Goal: Task Accomplishment & Management: Use online tool/utility

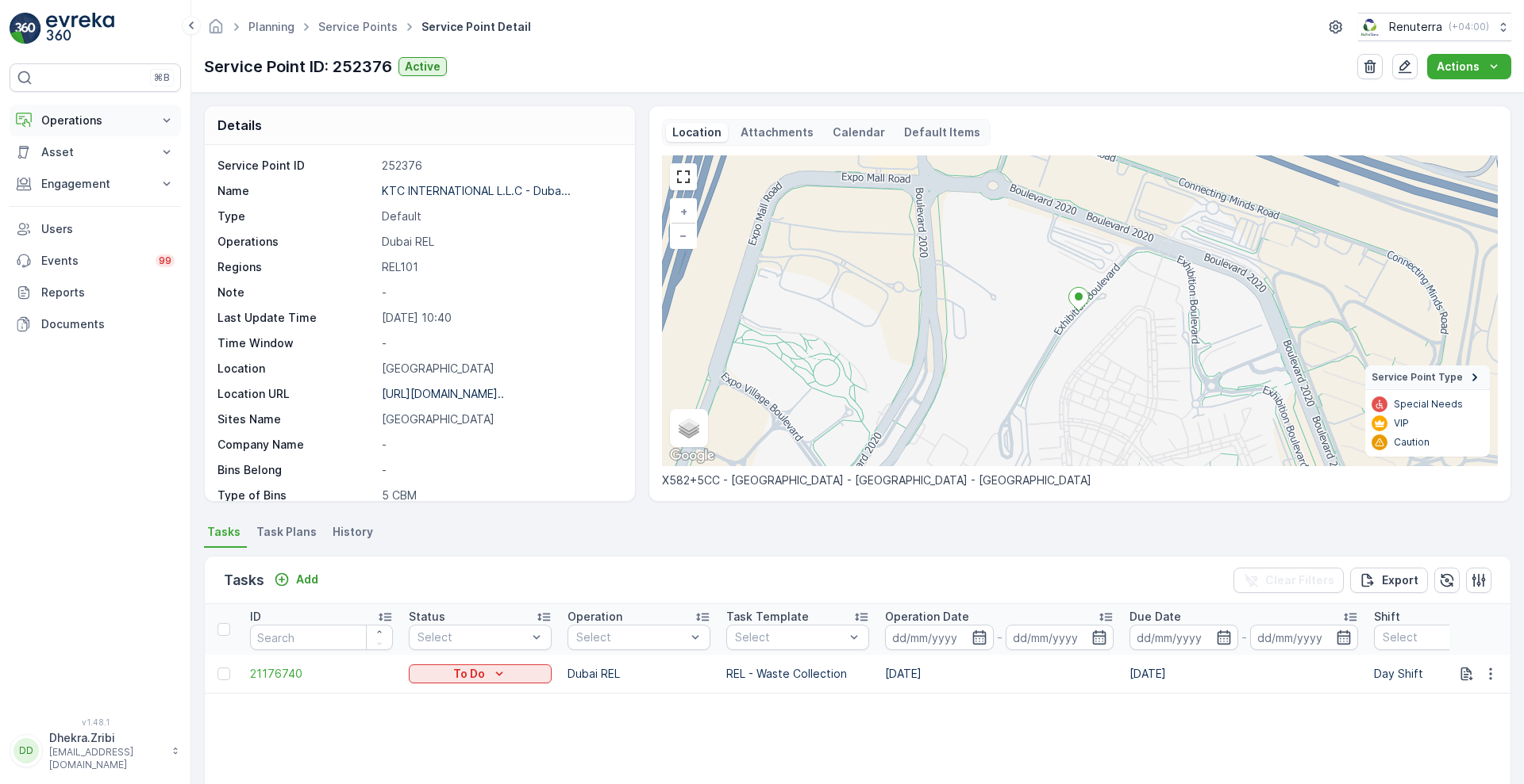
click at [154, 119] on button "Operations" at bounding box center [95, 120] width 171 height 31
click at [59, 169] on p "Planning" at bounding box center [63, 170] width 44 height 16
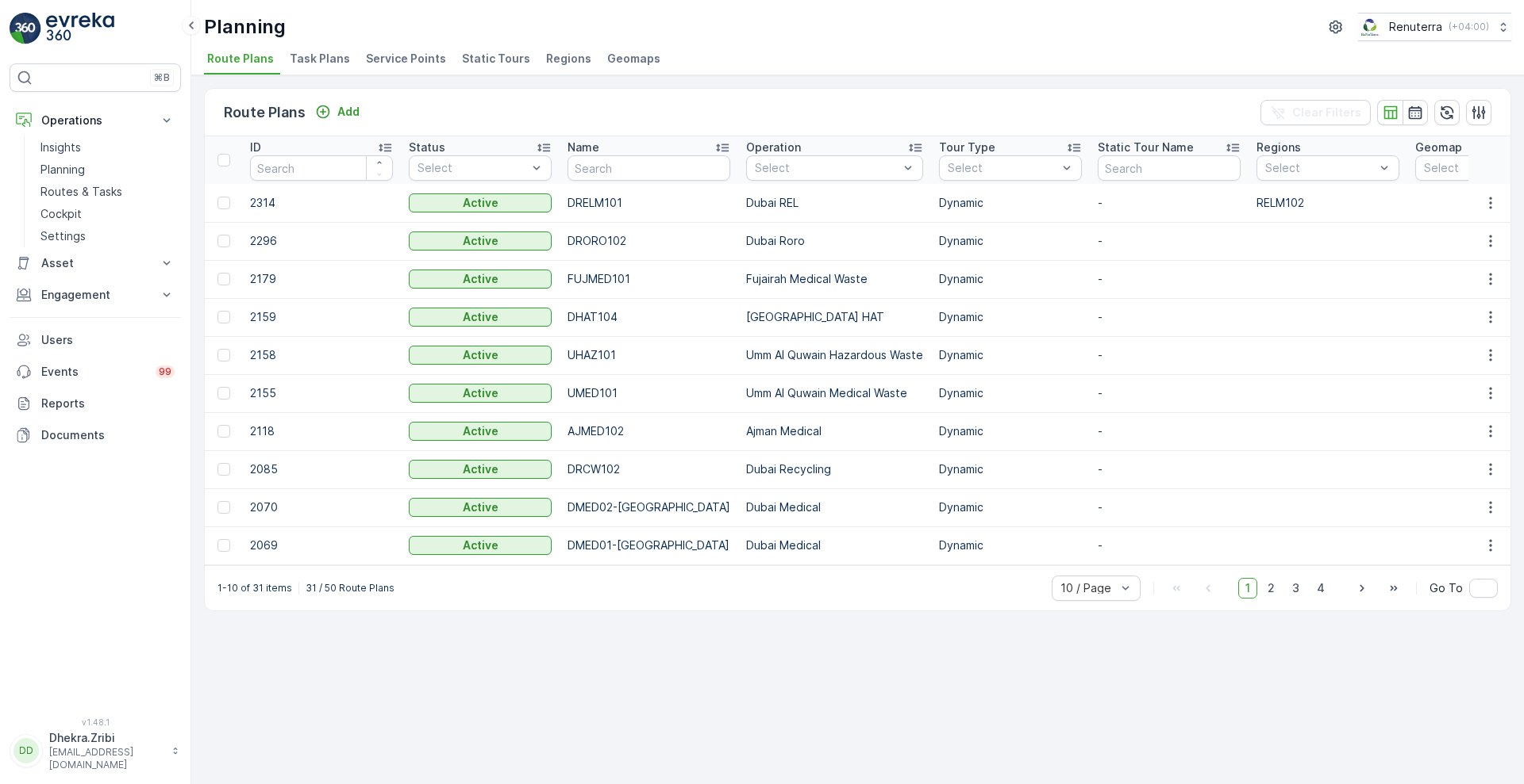
click at [405, 62] on span "Service Points" at bounding box center [405, 58] width 81 height 16
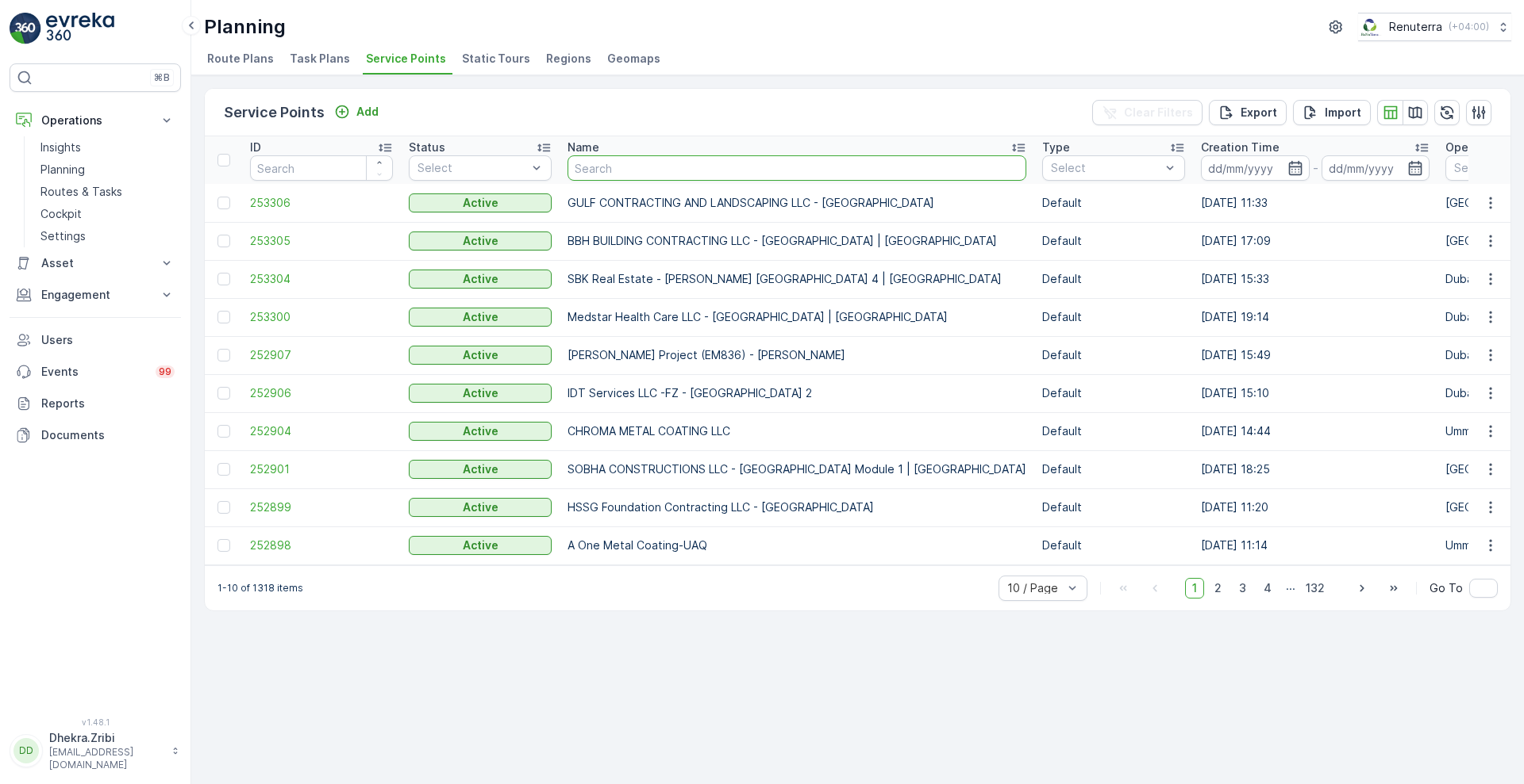
click at [660, 172] on input "text" at bounding box center [796, 168] width 459 height 25
type input "nephr"
click at [660, 172] on input "nephr" at bounding box center [796, 168] width 459 height 25
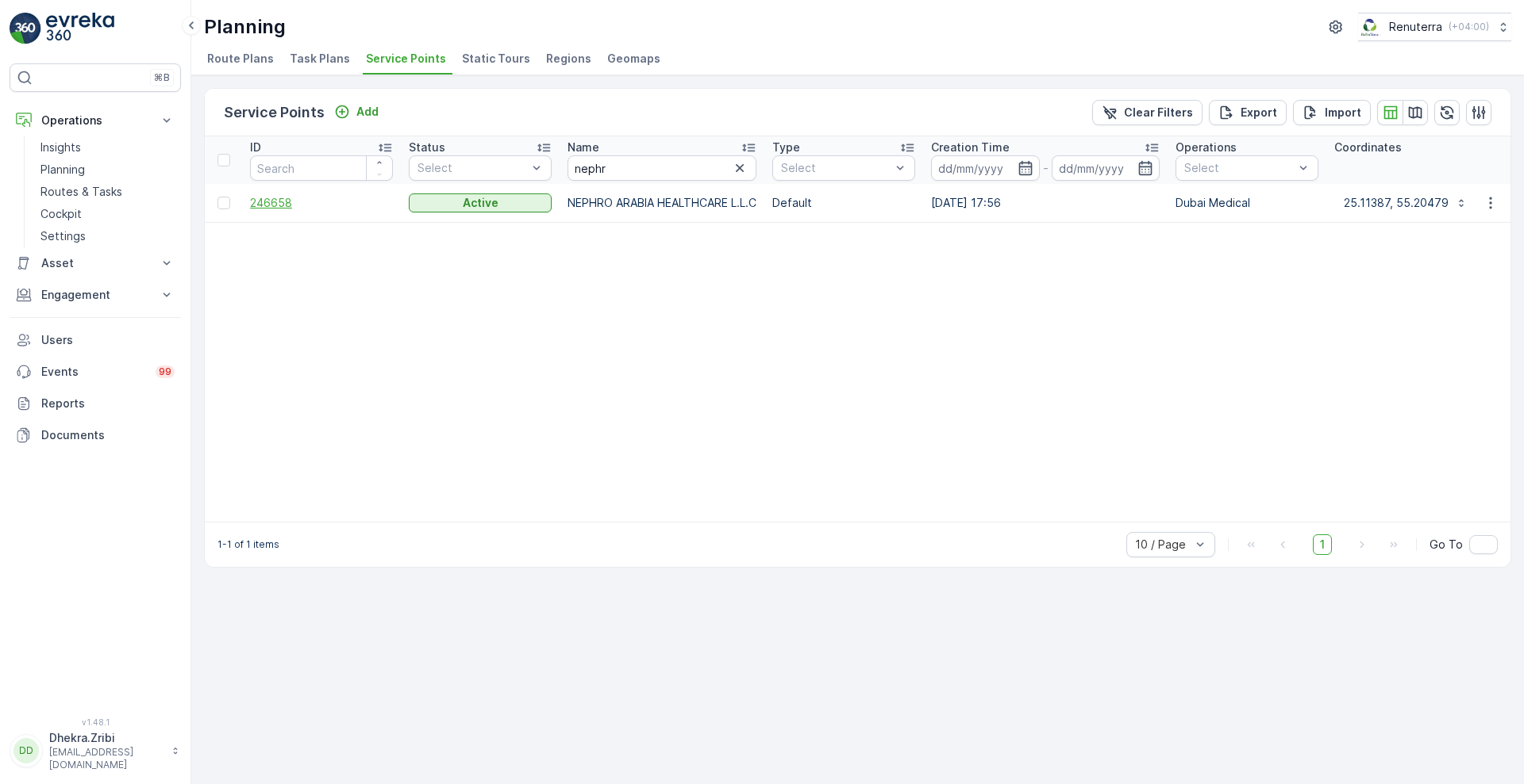
click at [287, 206] on span "246658" at bounding box center [321, 203] width 142 height 16
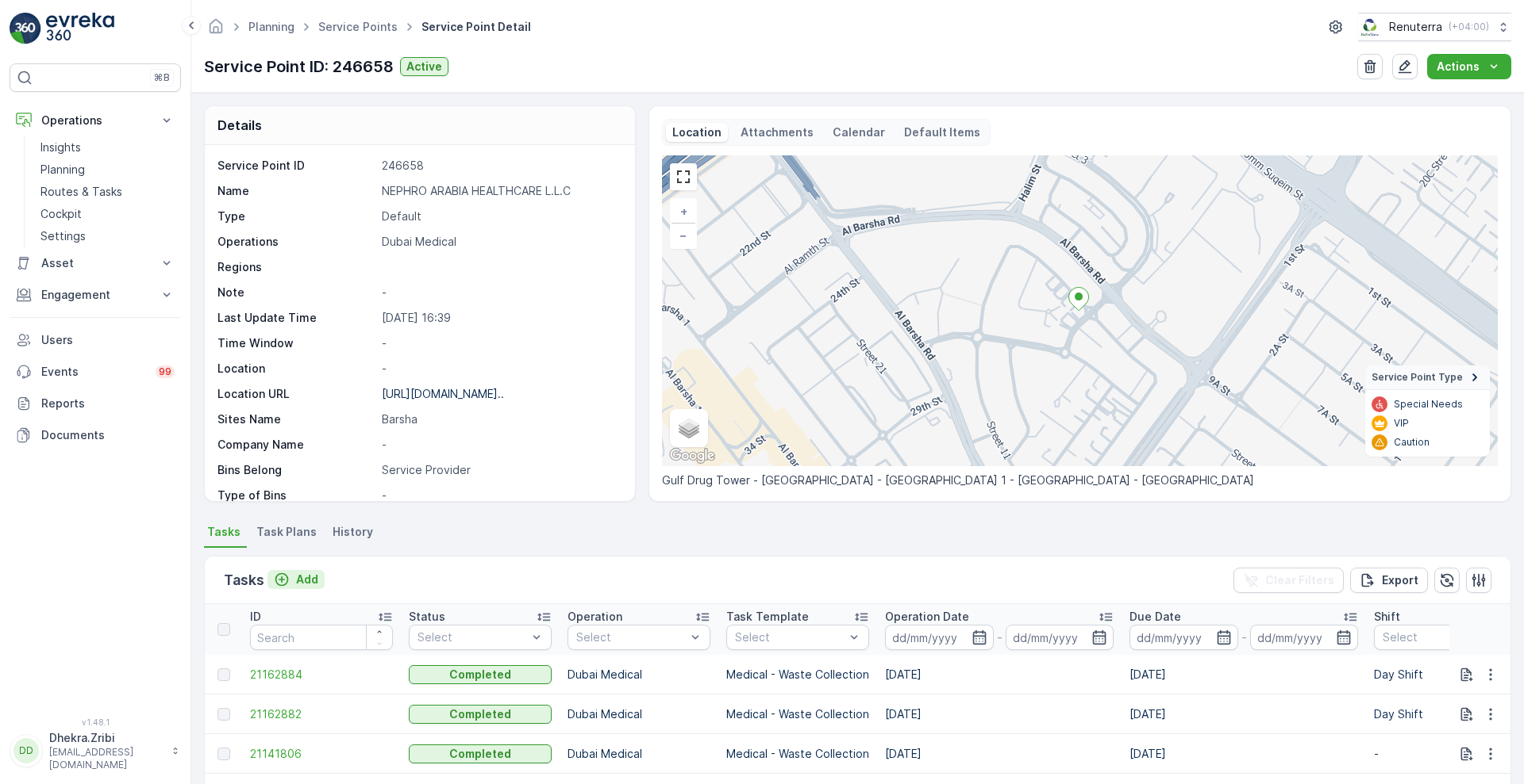
click at [307, 587] on p "Add" at bounding box center [307, 580] width 22 height 16
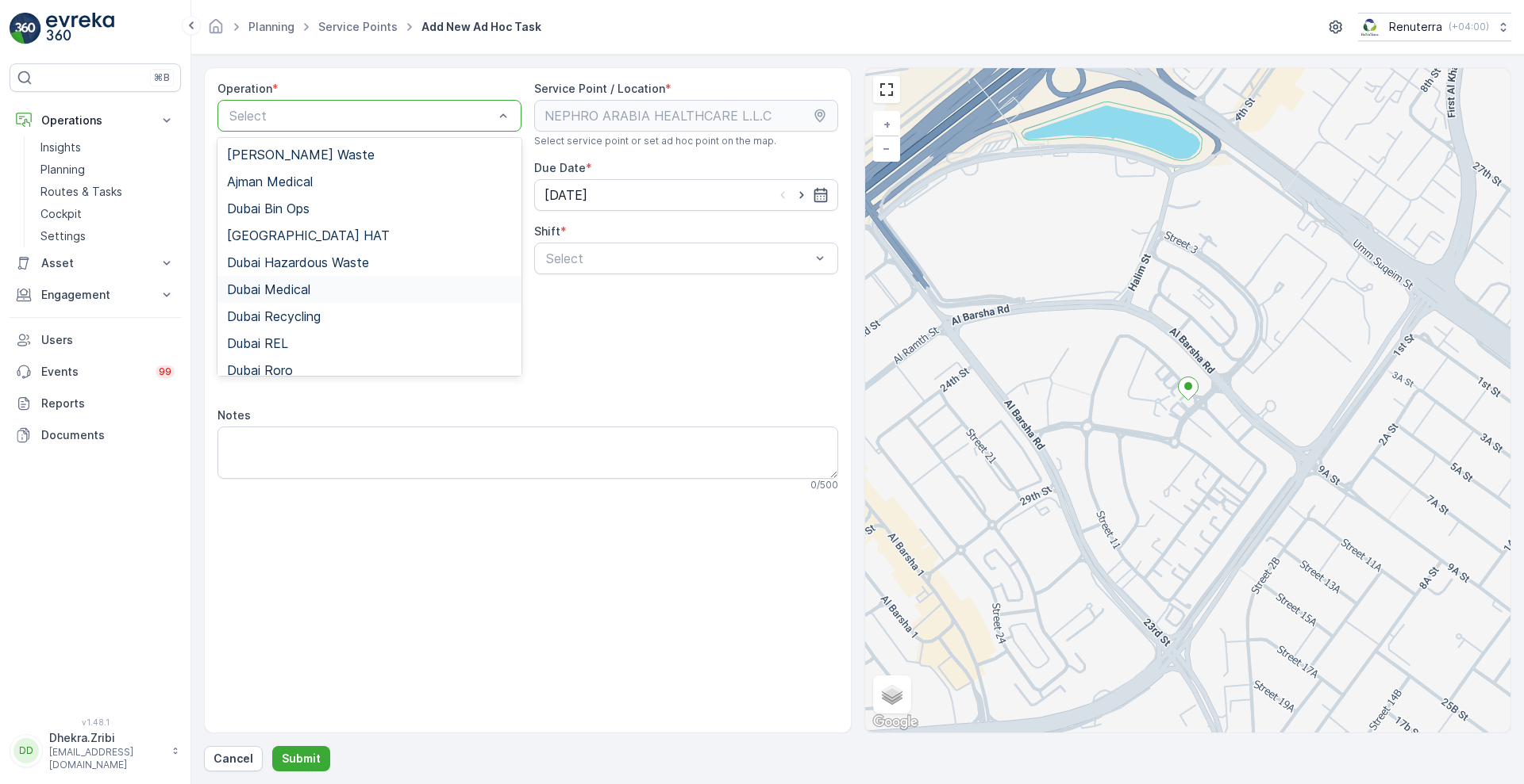
click at [318, 287] on div "Dubai Medical" at bounding box center [370, 289] width 285 height 14
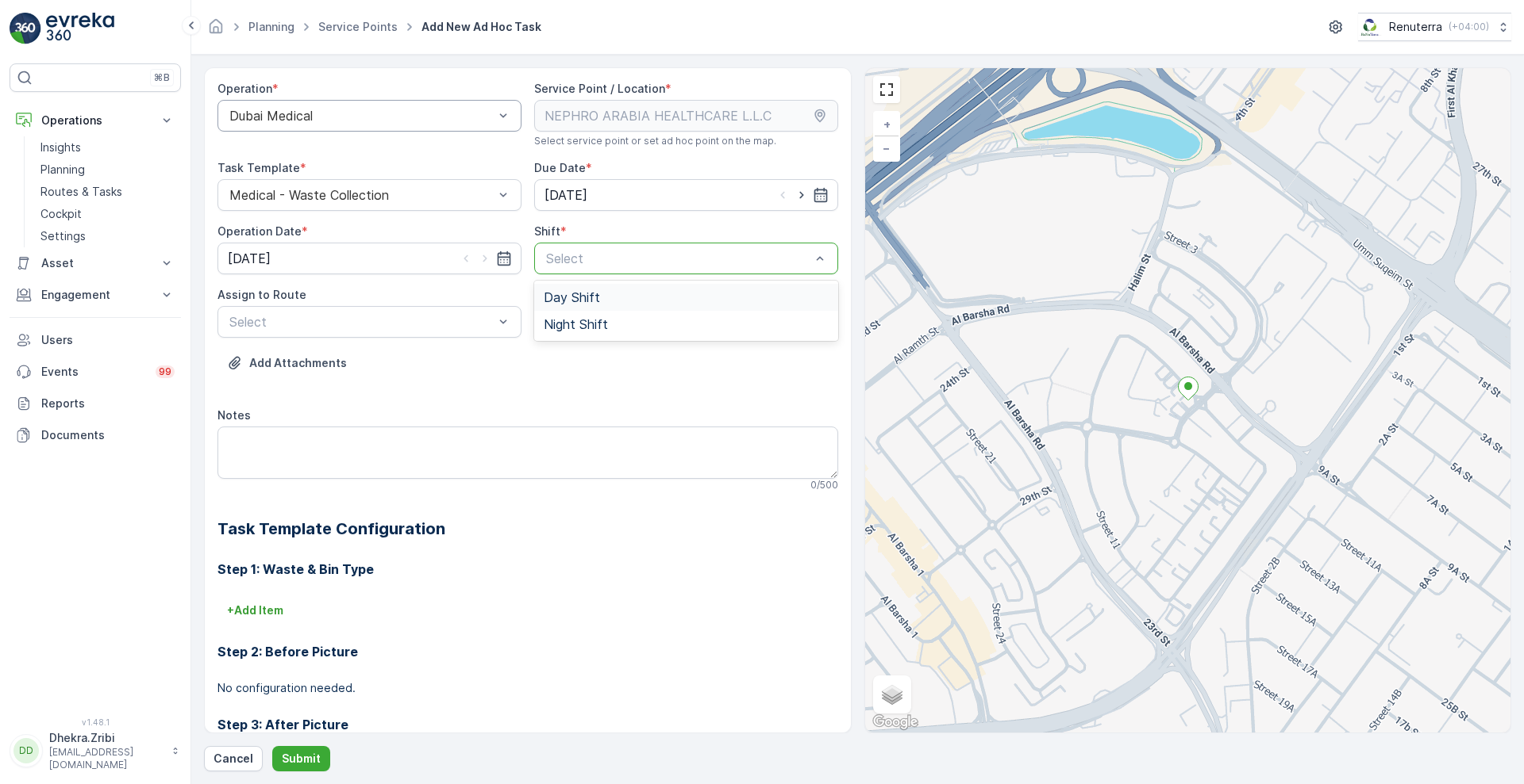
click at [591, 259] on div at bounding box center [678, 259] width 267 height 14
click at [583, 295] on span "Day Shift" at bounding box center [572, 297] width 56 height 14
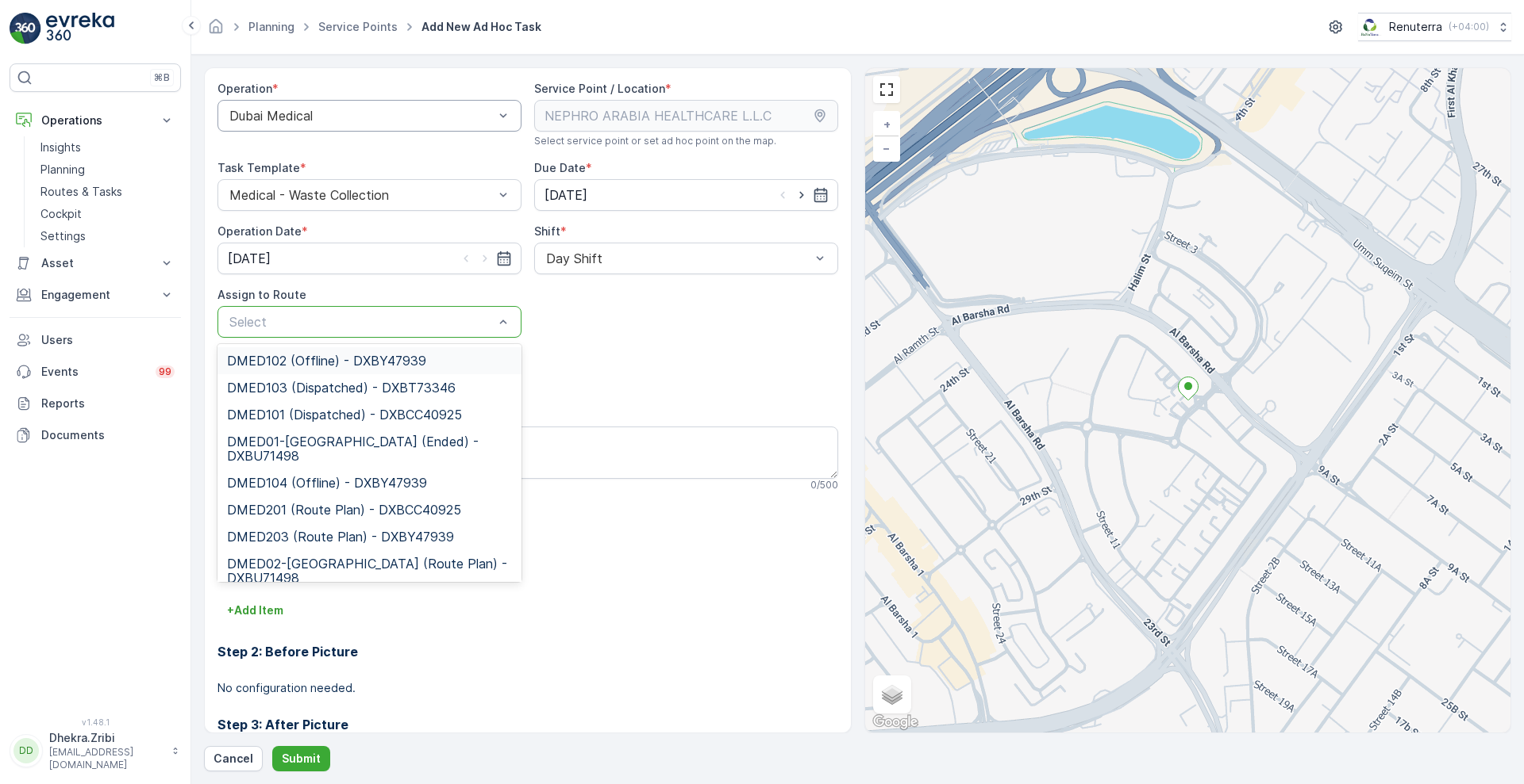
click at [417, 325] on div at bounding box center [361, 321] width 267 height 14
click at [302, 437] on span "DMED01-[GEOGRAPHIC_DATA] (Ended) - DXBU71498" at bounding box center [370, 449] width 285 height 29
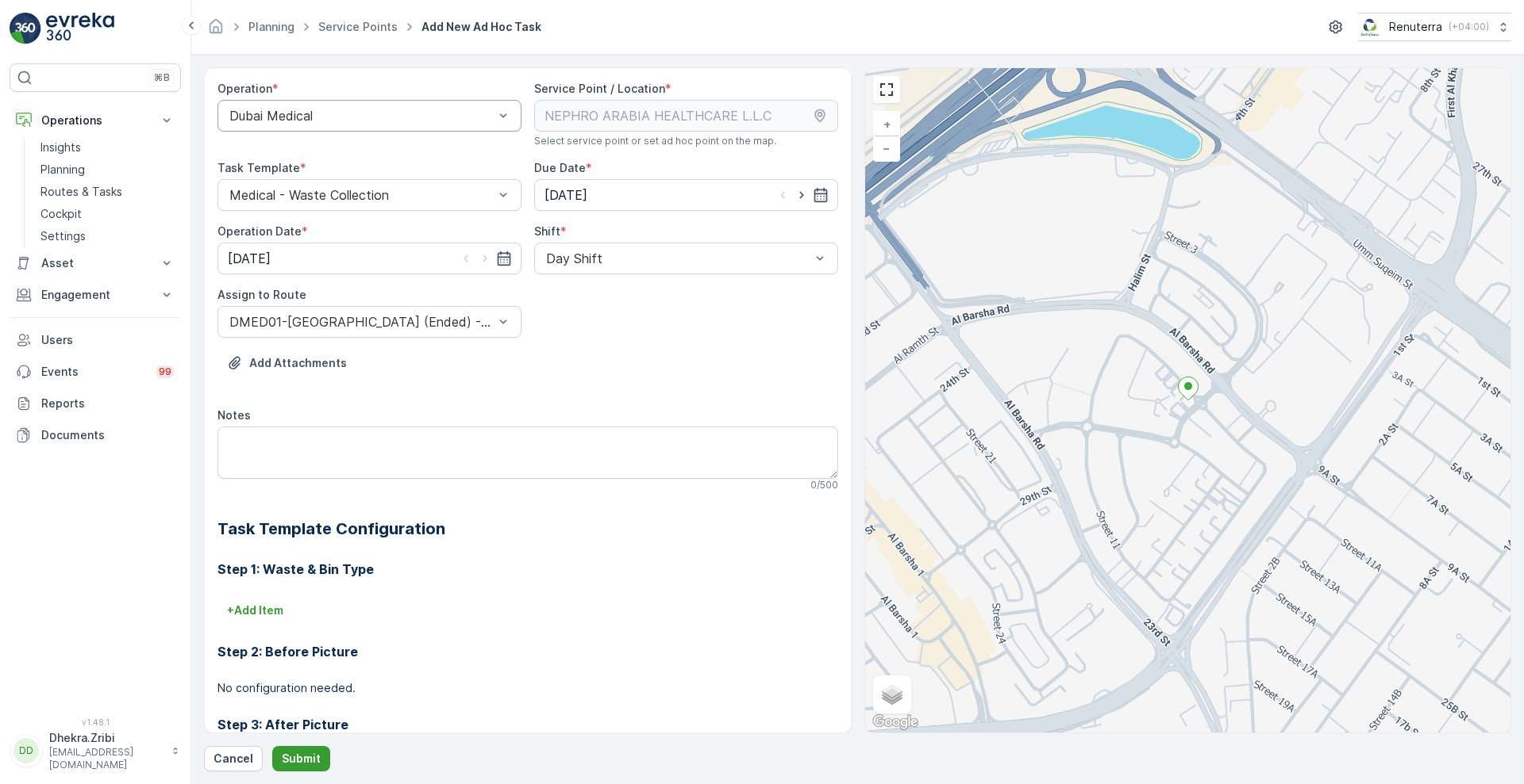
click at [289, 753] on p "Submit" at bounding box center [301, 759] width 39 height 16
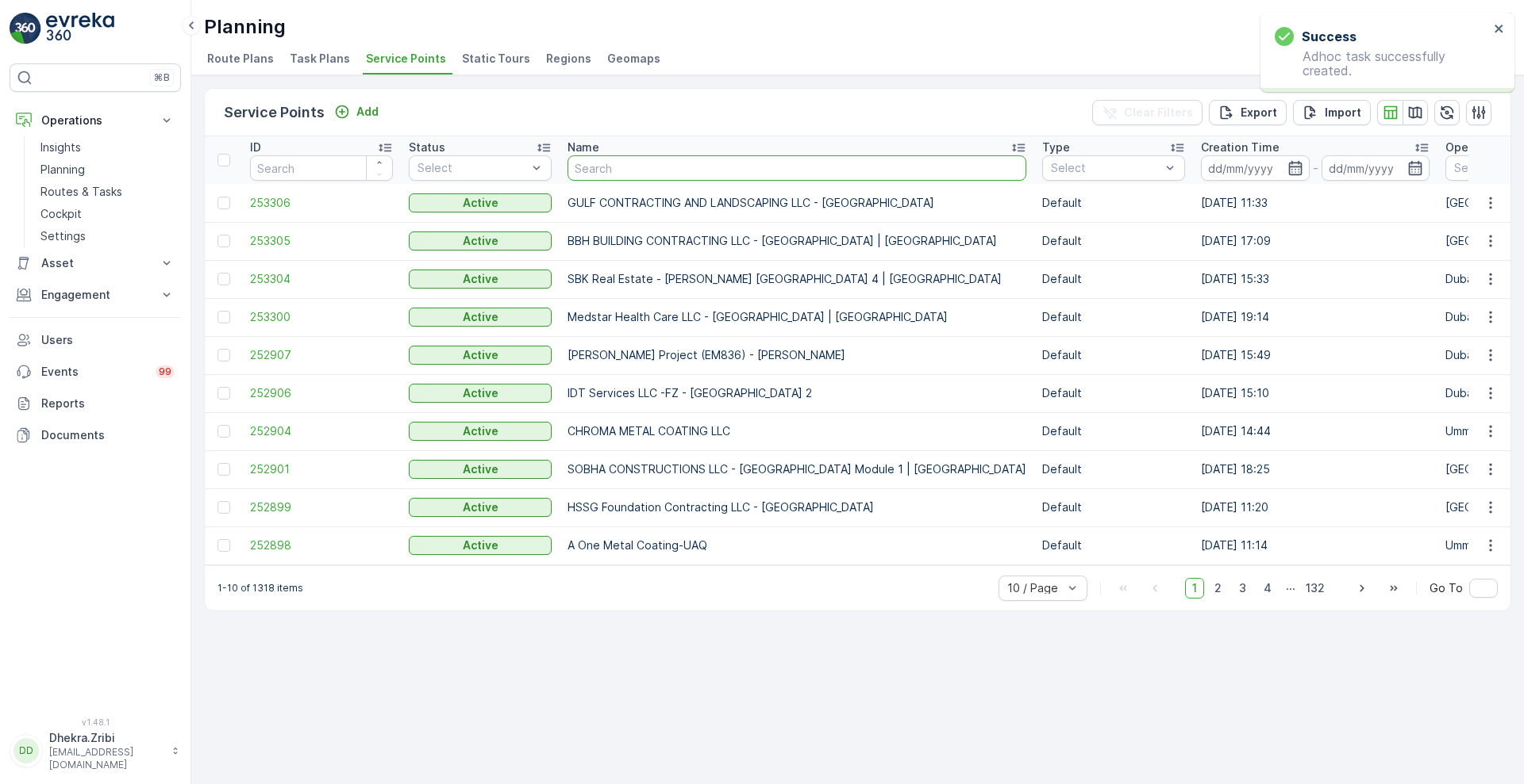
click at [634, 170] on input "text" at bounding box center [796, 168] width 459 height 25
type input "al nou"
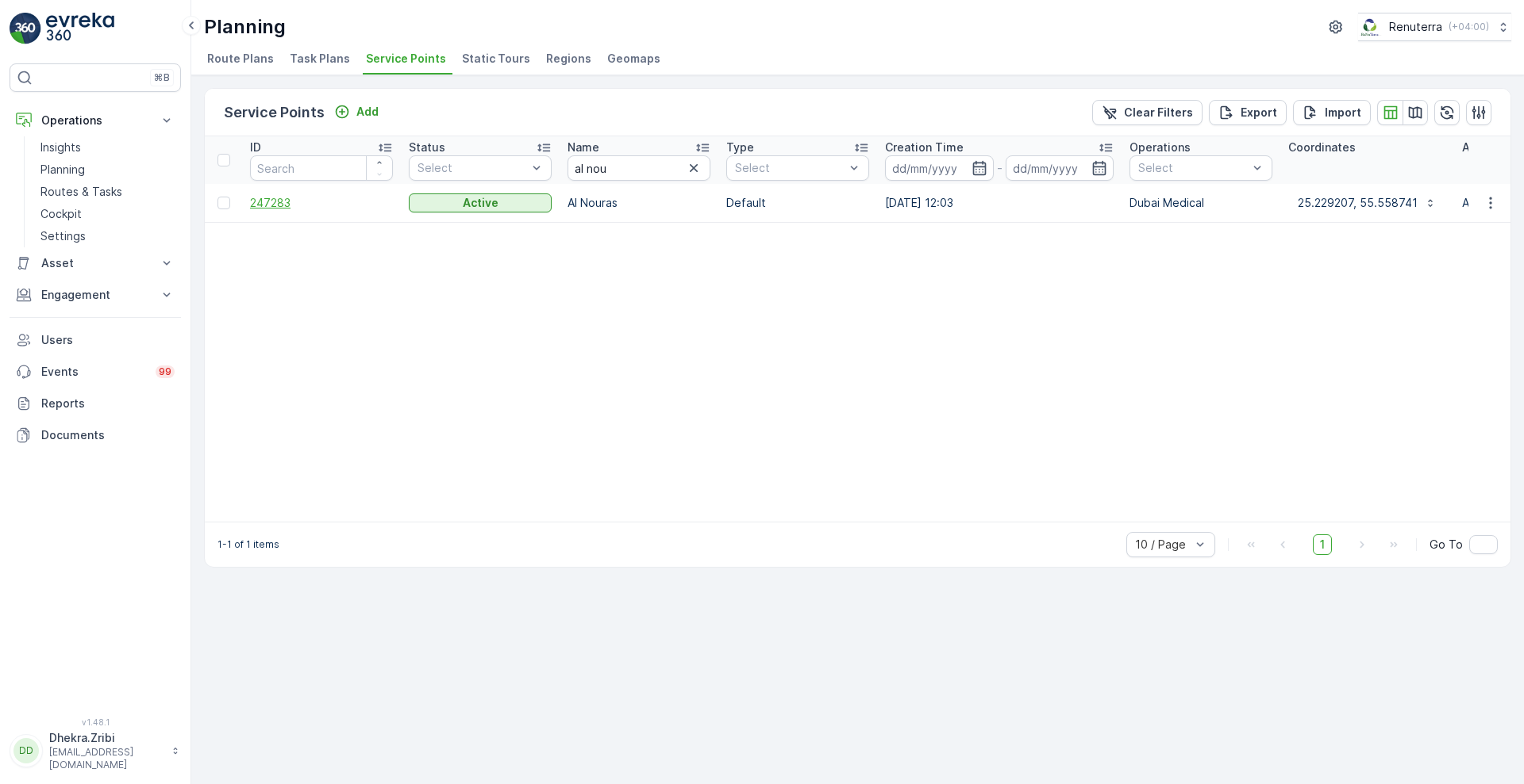
click at [263, 209] on span "247283" at bounding box center [321, 203] width 142 height 16
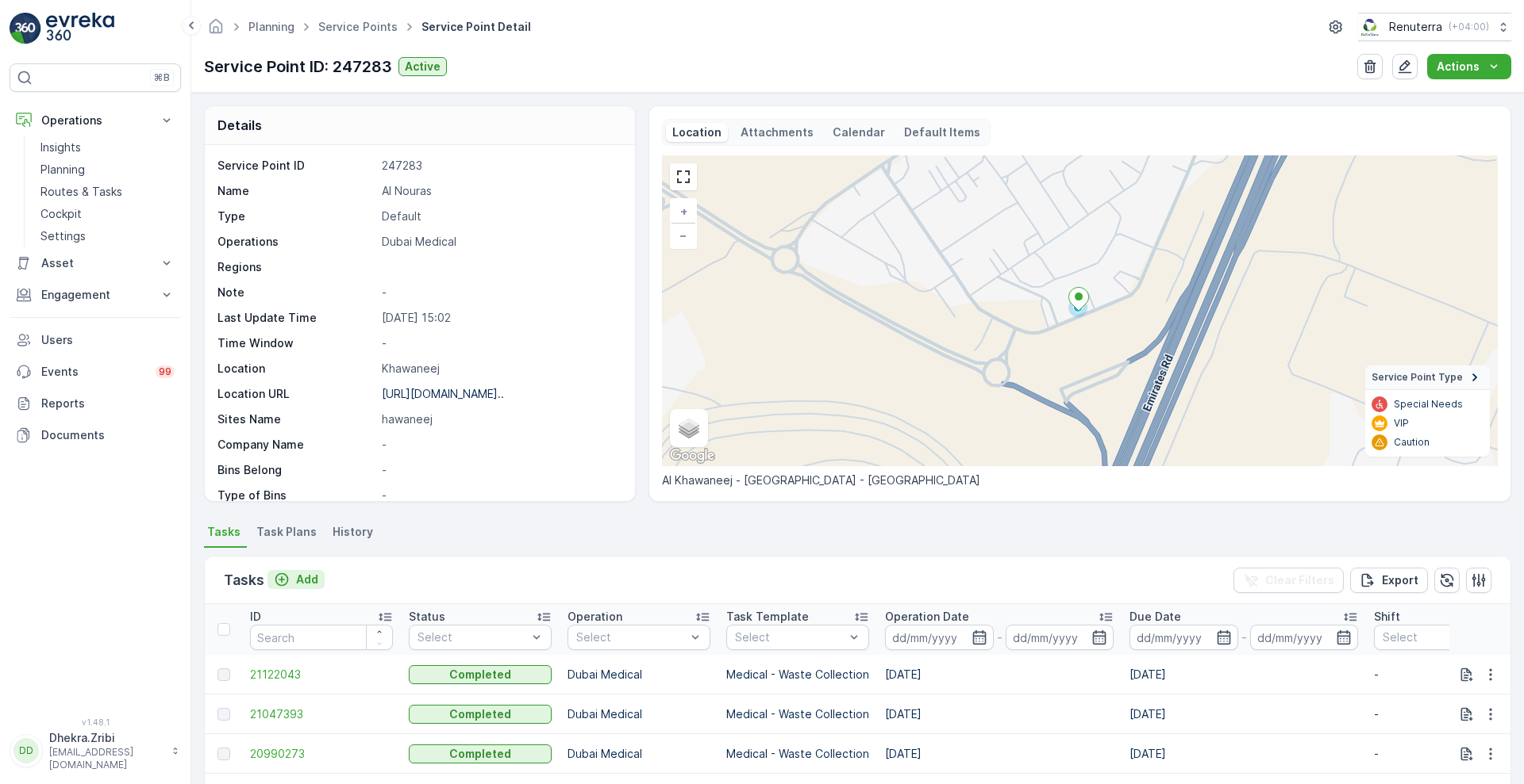
click at [310, 584] on p "Add" at bounding box center [307, 580] width 22 height 16
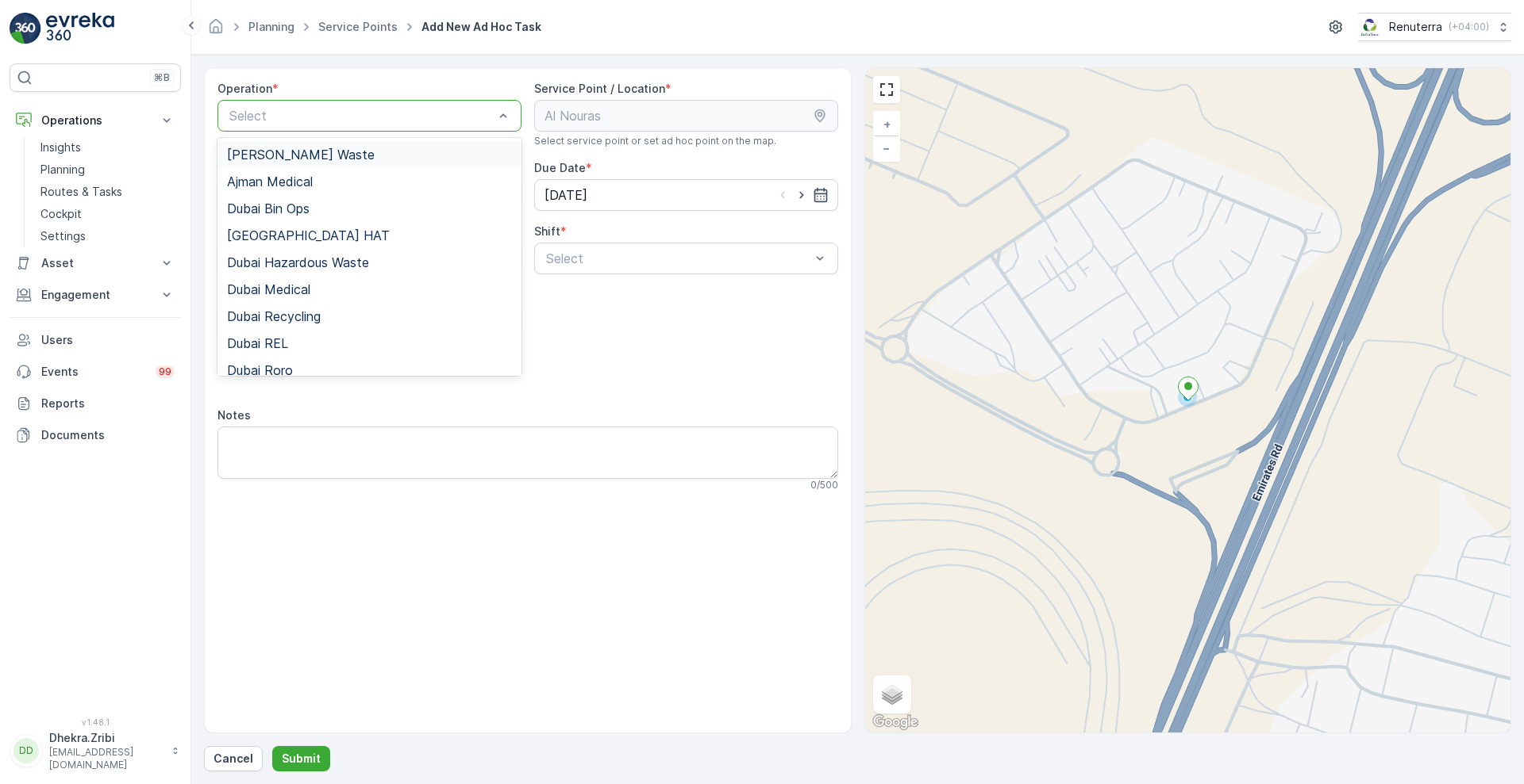
click at [467, 110] on div at bounding box center [361, 115] width 267 height 14
click at [310, 292] on span "Dubai Medical" at bounding box center [269, 289] width 83 height 14
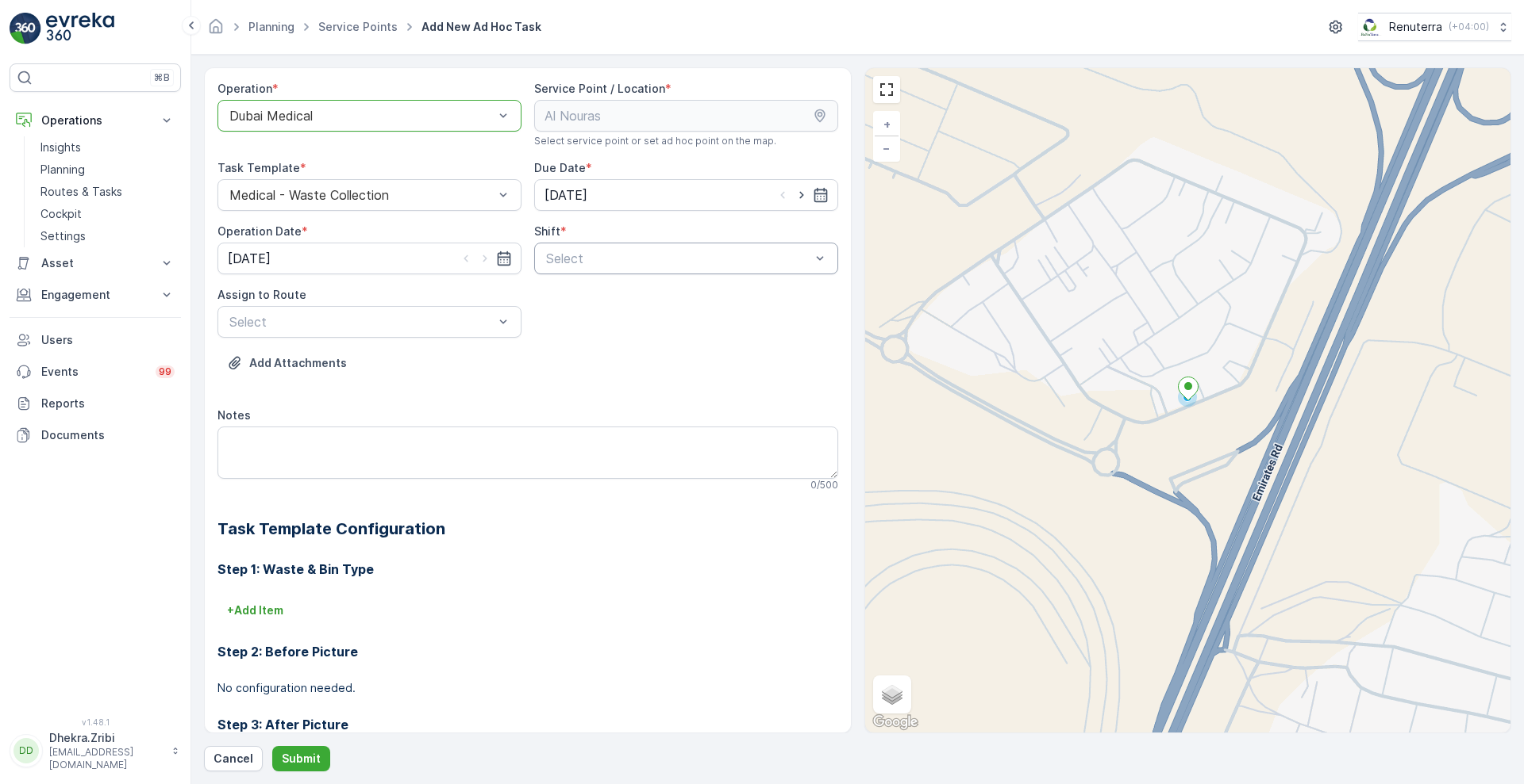
click at [559, 264] on div at bounding box center [678, 259] width 267 height 14
click at [567, 290] on span "Day Shift" at bounding box center [572, 297] width 56 height 14
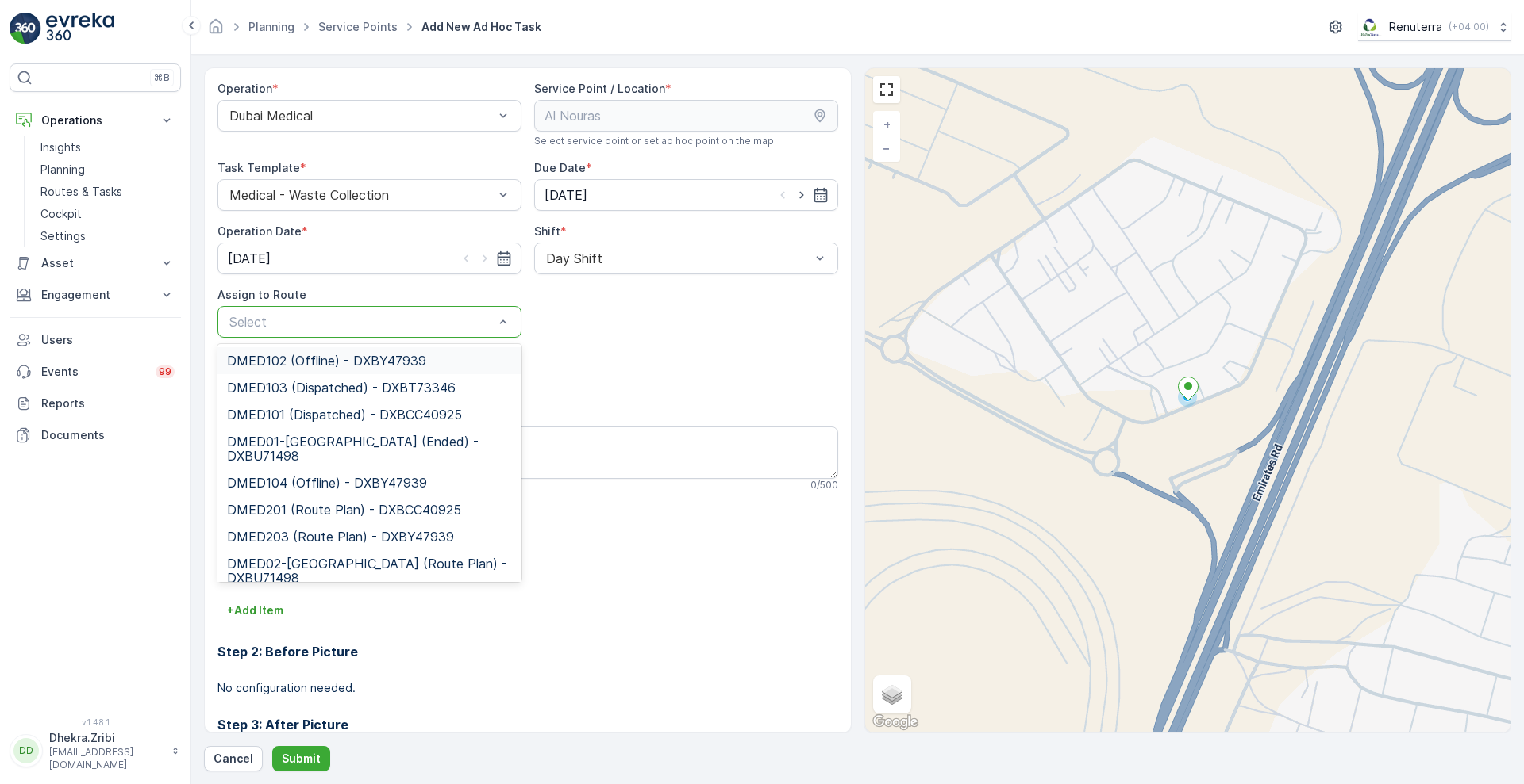
click at [433, 327] on div at bounding box center [361, 321] width 267 height 14
click at [303, 440] on span "DMED01-[GEOGRAPHIC_DATA] (Ended) - DXBU71498" at bounding box center [370, 449] width 285 height 29
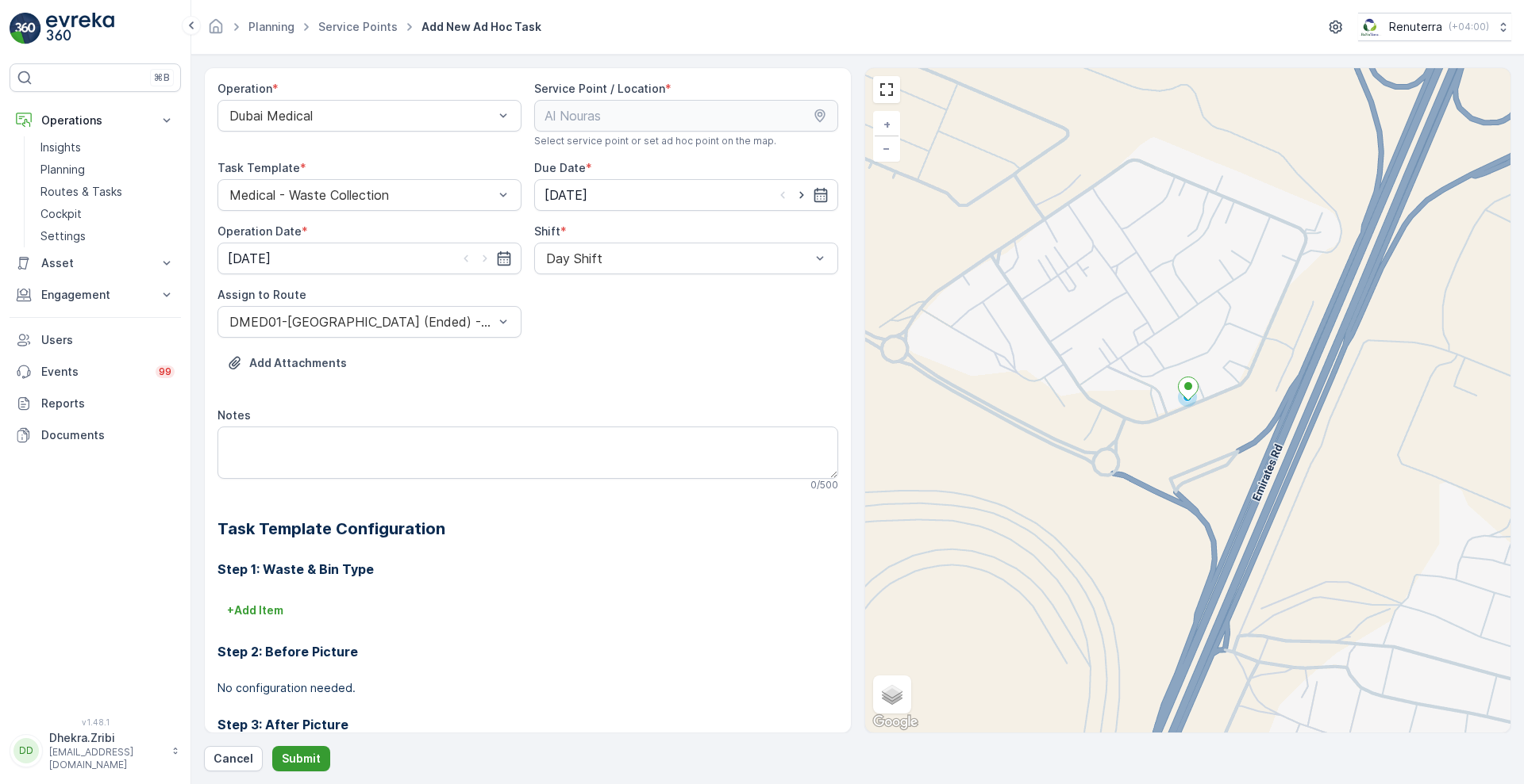
click at [307, 746] on button "Submit" at bounding box center [301, 759] width 58 height 25
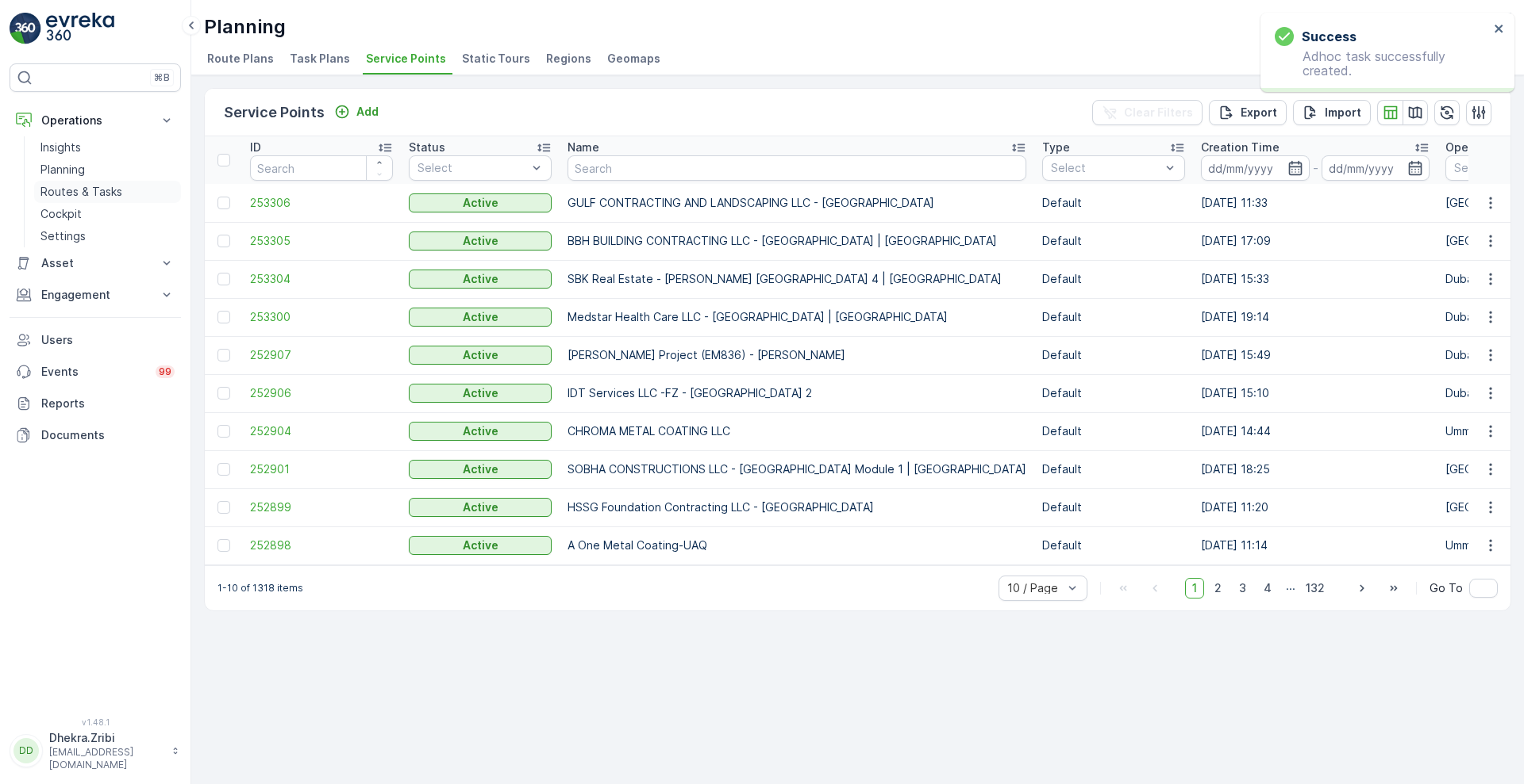
click at [81, 192] on p "Routes & Tasks" at bounding box center [81, 192] width 81 height 16
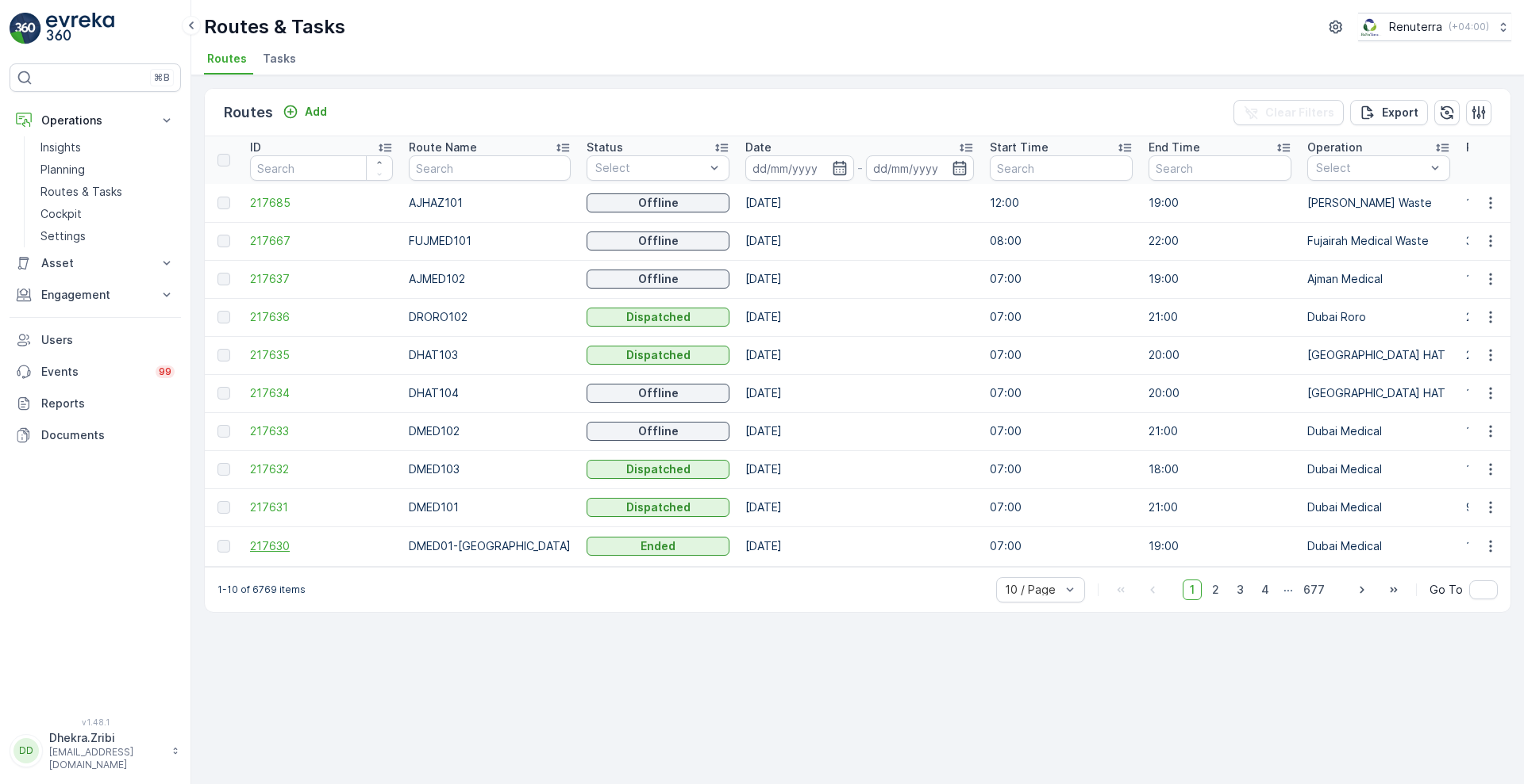
click at [257, 542] on span "217630" at bounding box center [321, 546] width 142 height 16
